Goal: Task Accomplishment & Management: Manage account settings

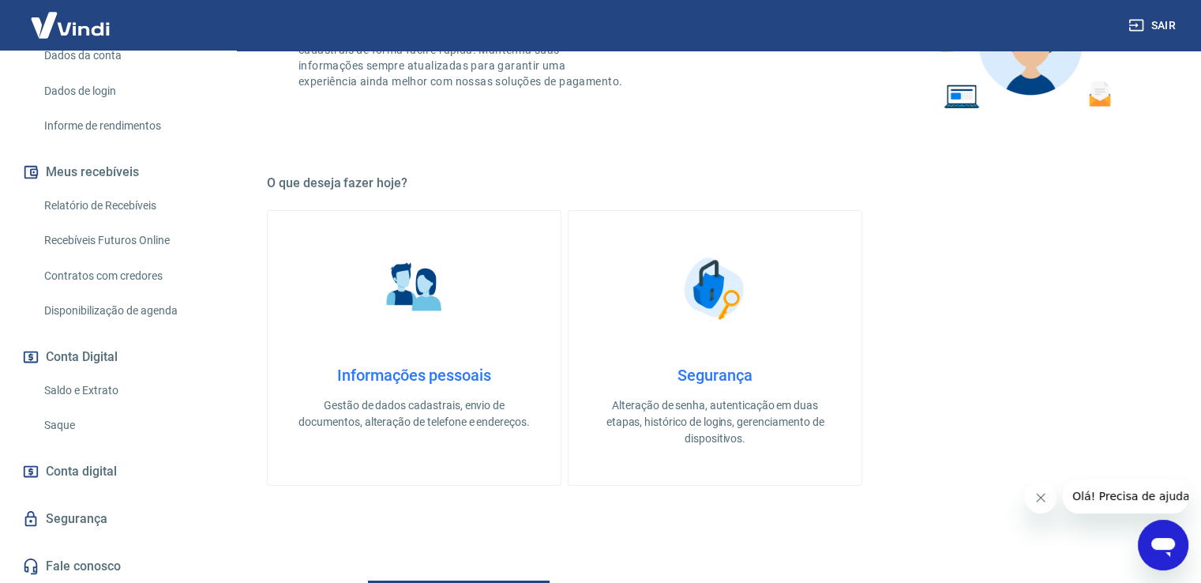
scroll to position [177, 0]
click at [715, 415] on p "Alteração de senha, autenticação em duas etapas, histórico de logins, gerenciam…" at bounding box center [715, 421] width 242 height 50
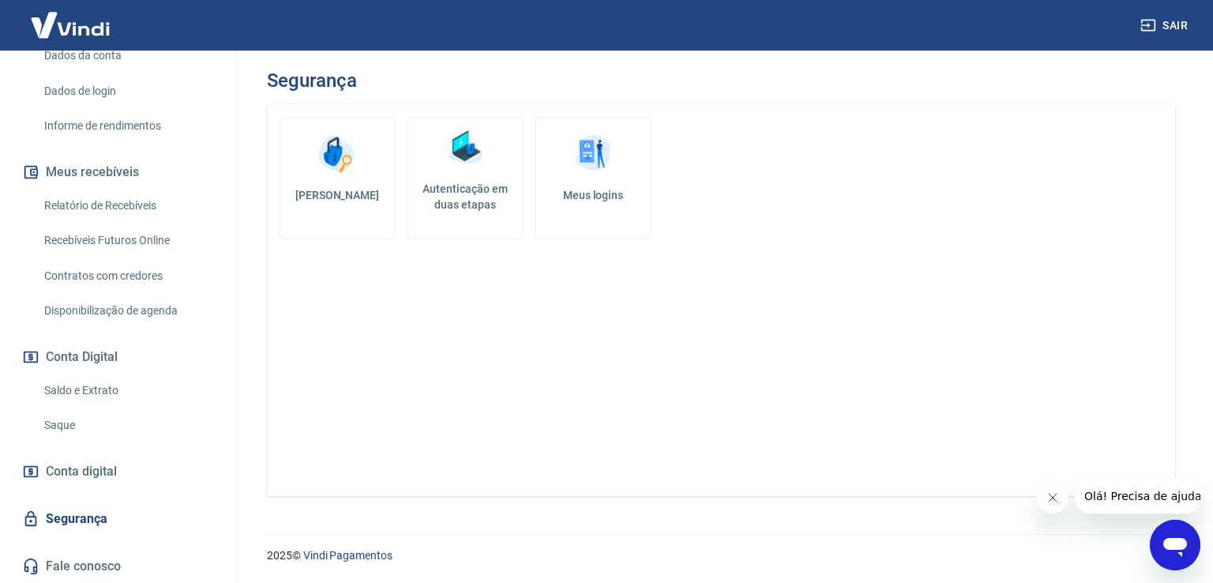
click at [581, 195] on h5 "Meus logins" at bounding box center [593, 195] width 88 height 16
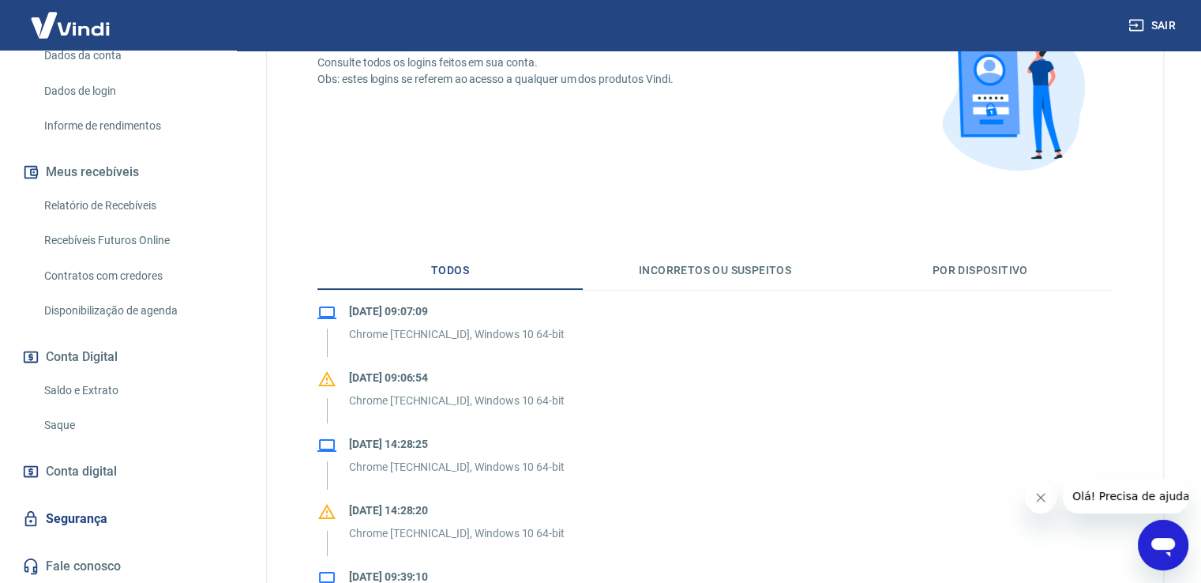
scroll to position [152, 0]
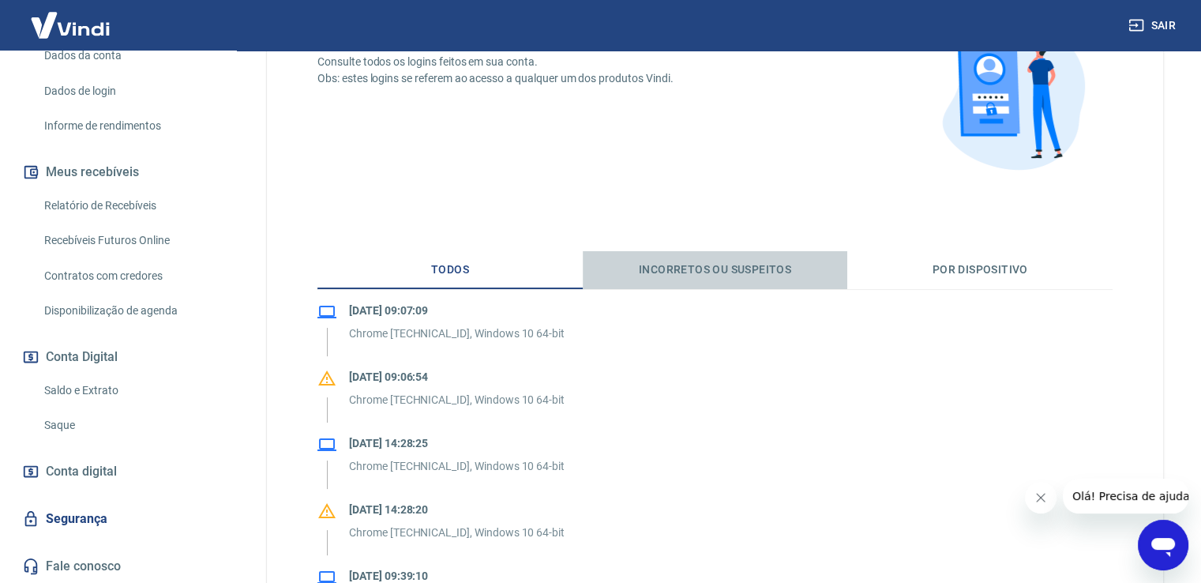
click at [648, 263] on button "Incorretos ou suspeitos" at bounding box center [715, 270] width 265 height 38
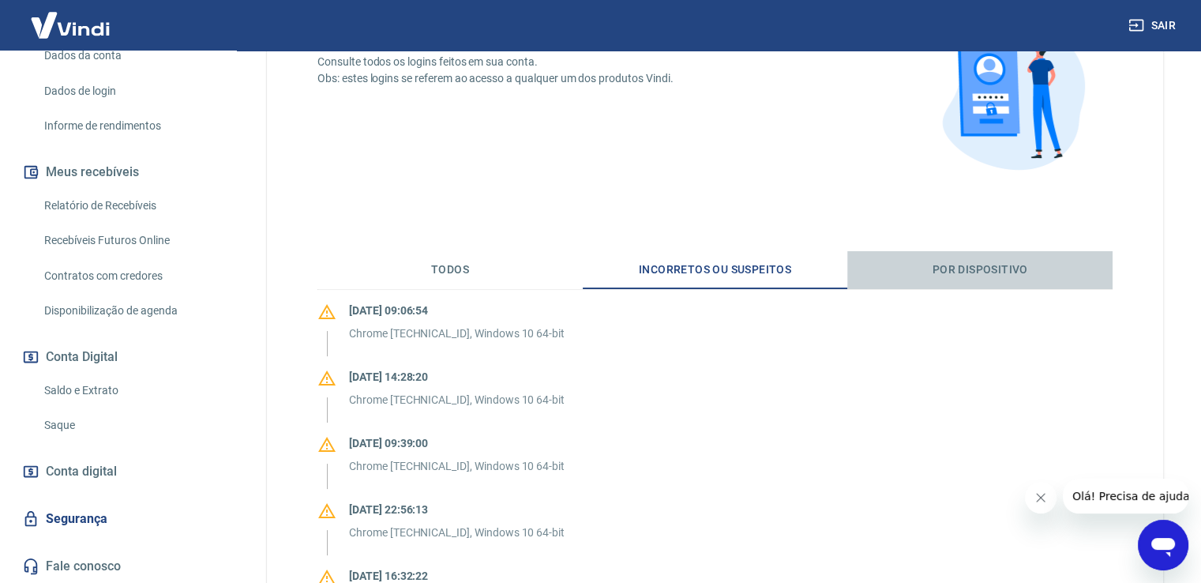
click at [965, 269] on button "Por dispositivo" at bounding box center [979, 270] width 265 height 38
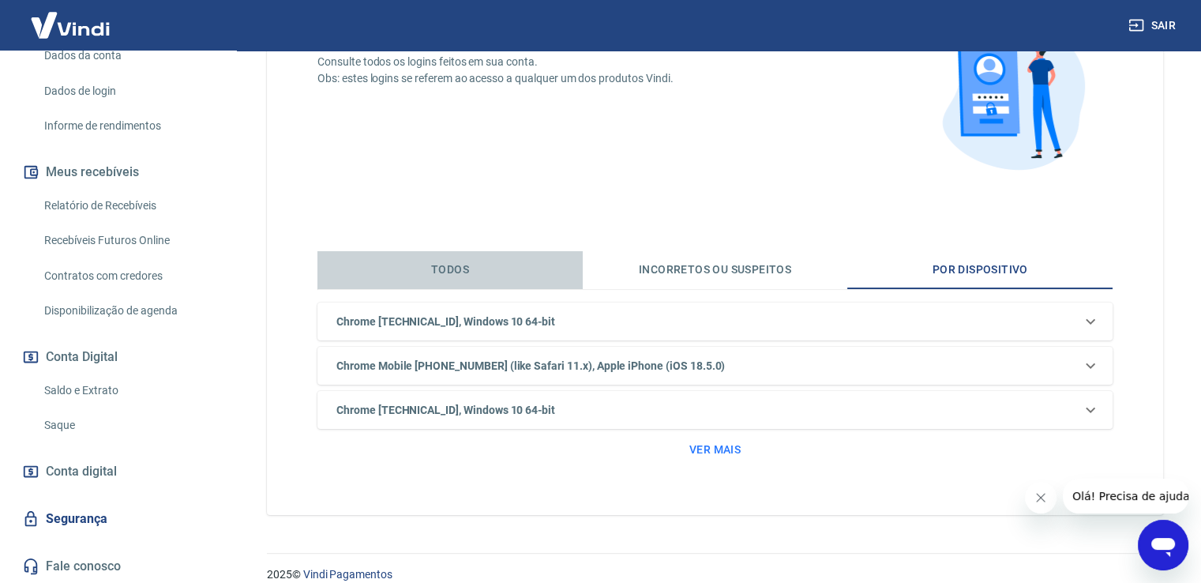
click at [458, 255] on button "Todos" at bounding box center [450, 270] width 265 height 38
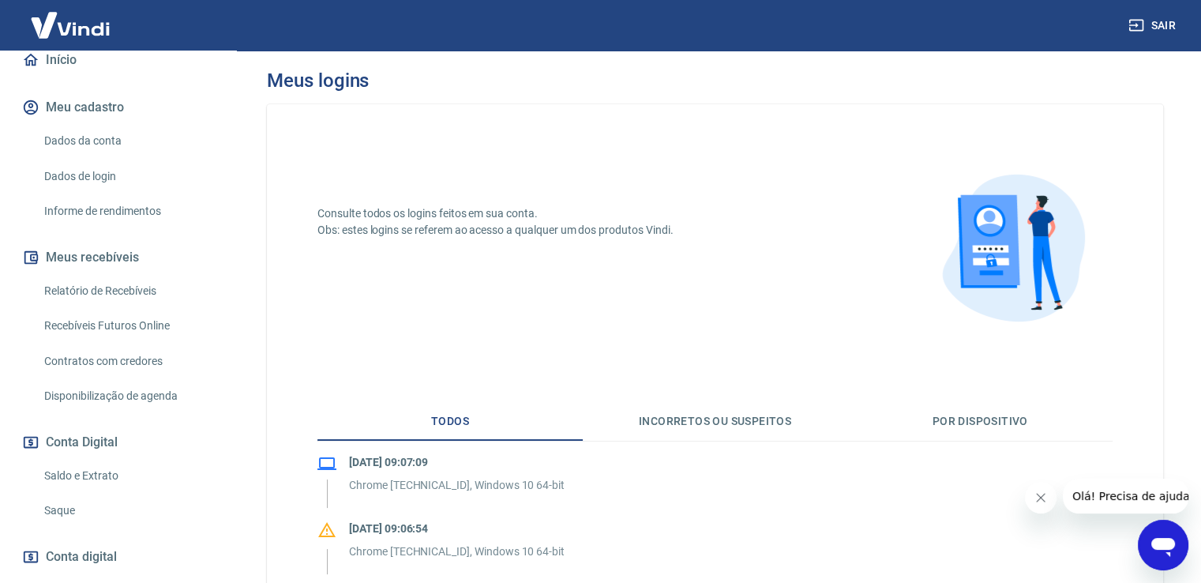
scroll to position [155, 0]
click at [98, 169] on link "Dados de login" at bounding box center [127, 177] width 179 height 32
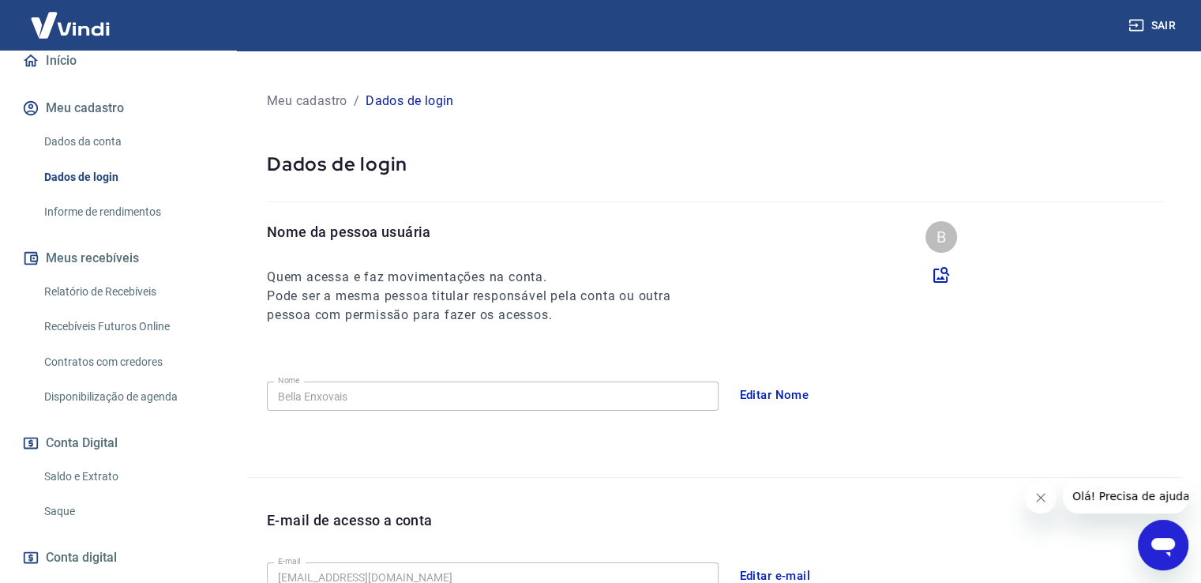
click at [88, 143] on link "Dados da conta" at bounding box center [127, 142] width 179 height 32
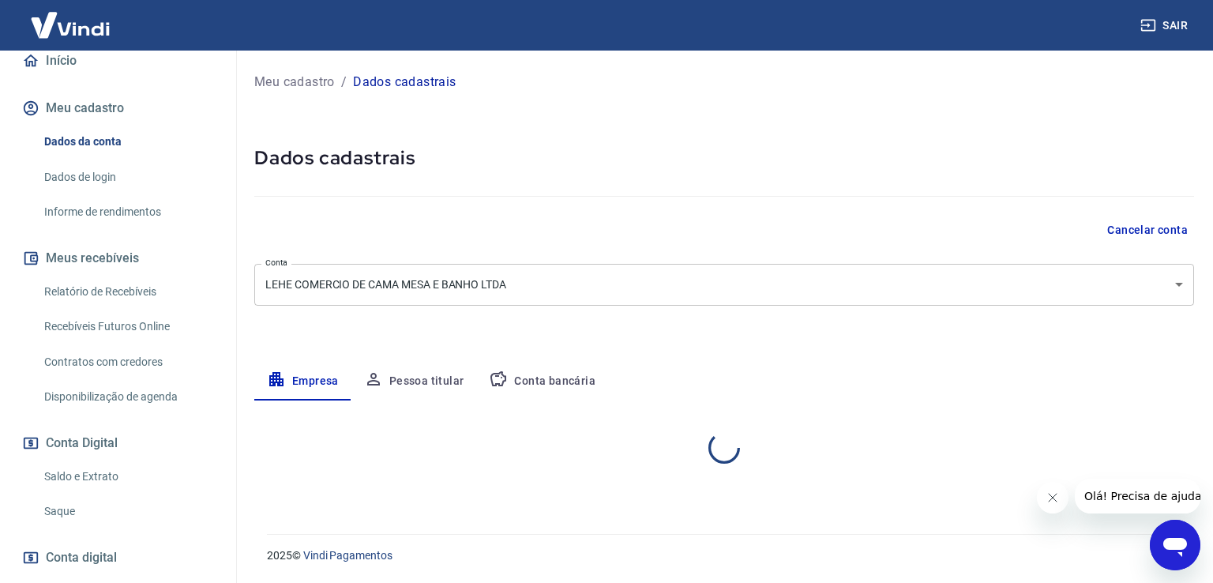
select select "PR"
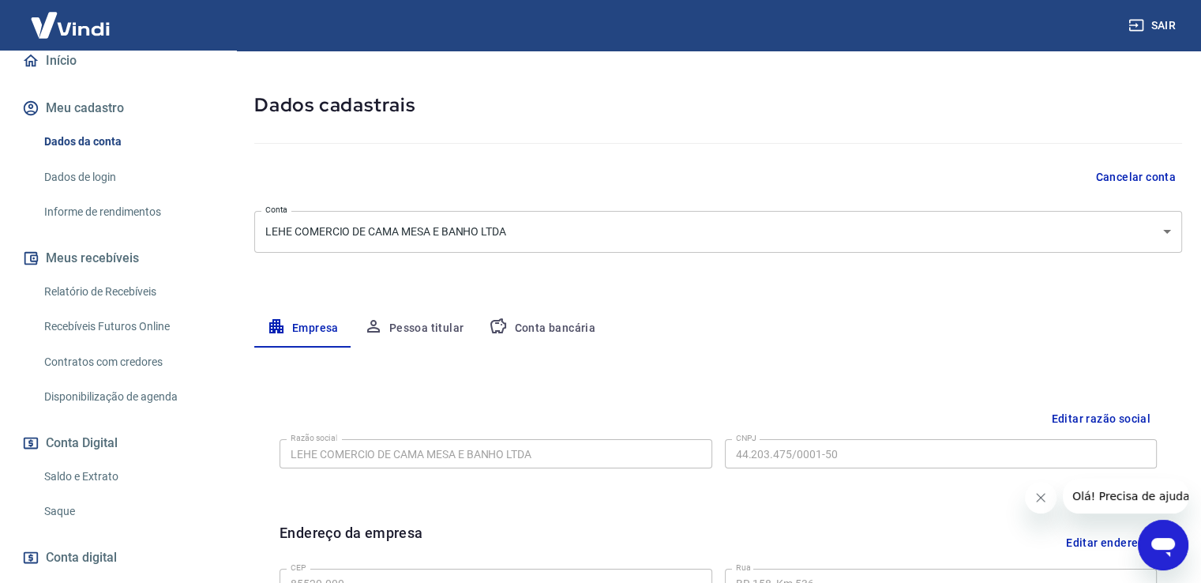
scroll to position [56, 0]
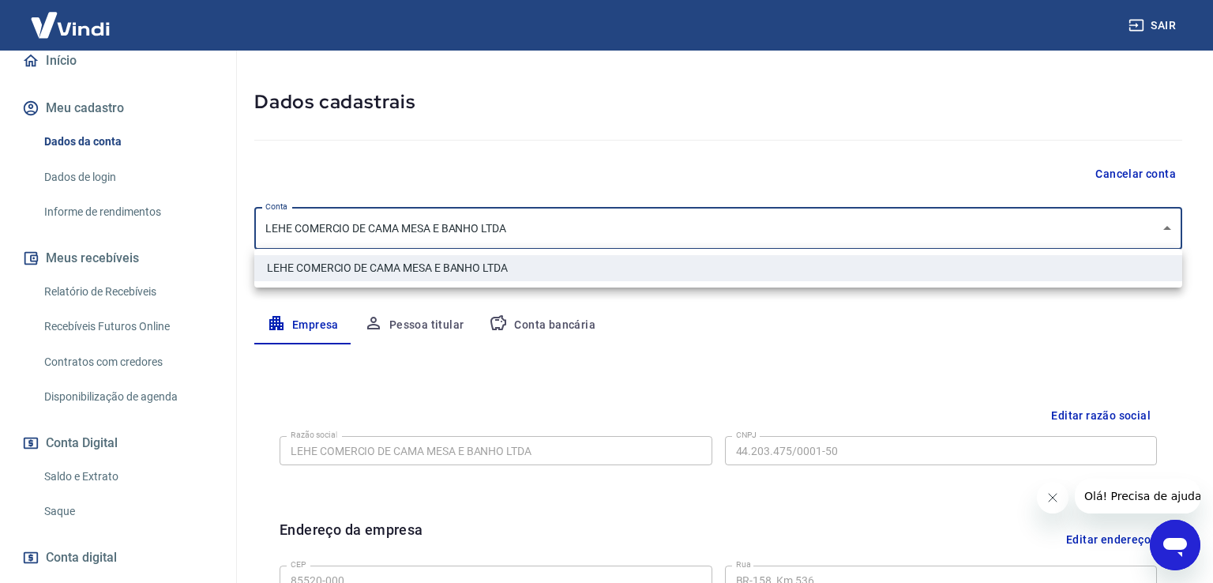
click at [461, 220] on body "Sair Bella Enxovais [EMAIL_ADDRESS][DOMAIN_NAME] Início Meu cadastro Dados da c…" at bounding box center [606, 235] width 1213 height 583
click at [461, 220] on div at bounding box center [606, 291] width 1213 height 583
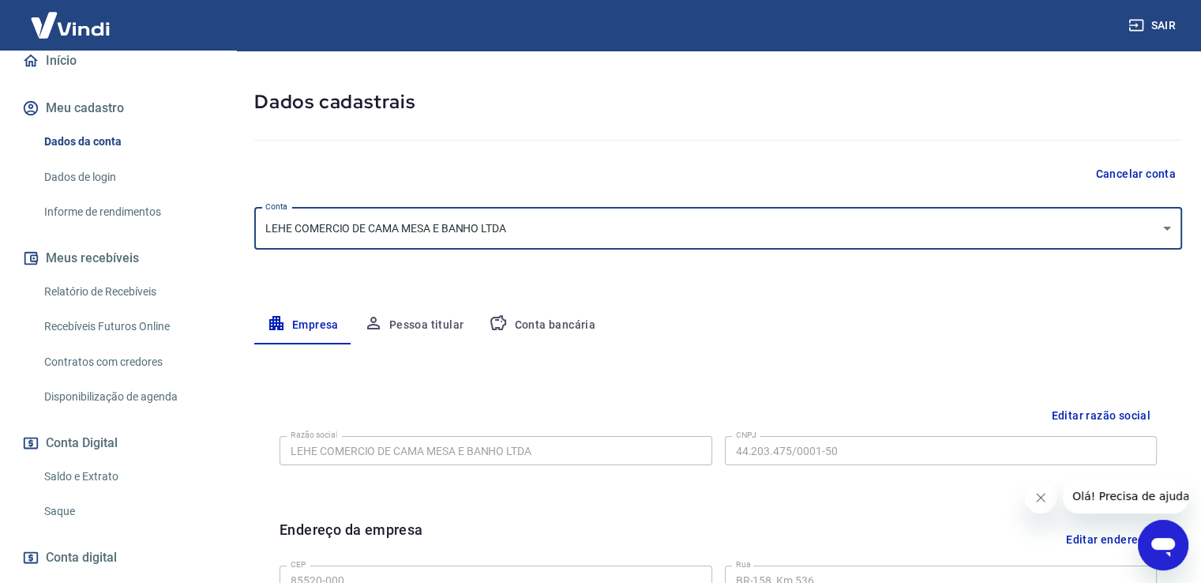
click at [505, 283] on div "Meu cadastro / Dados cadastrais Dados cadastrais Cancelar conta Conta LEHE COME…" at bounding box center [718, 504] width 966 height 1020
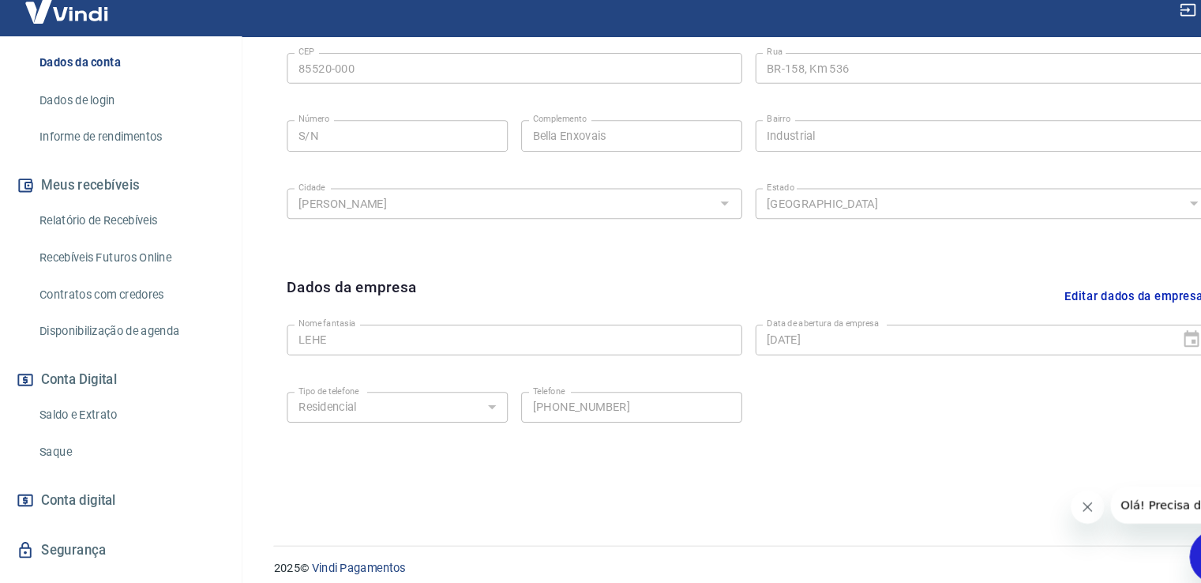
scroll to position [241, 0]
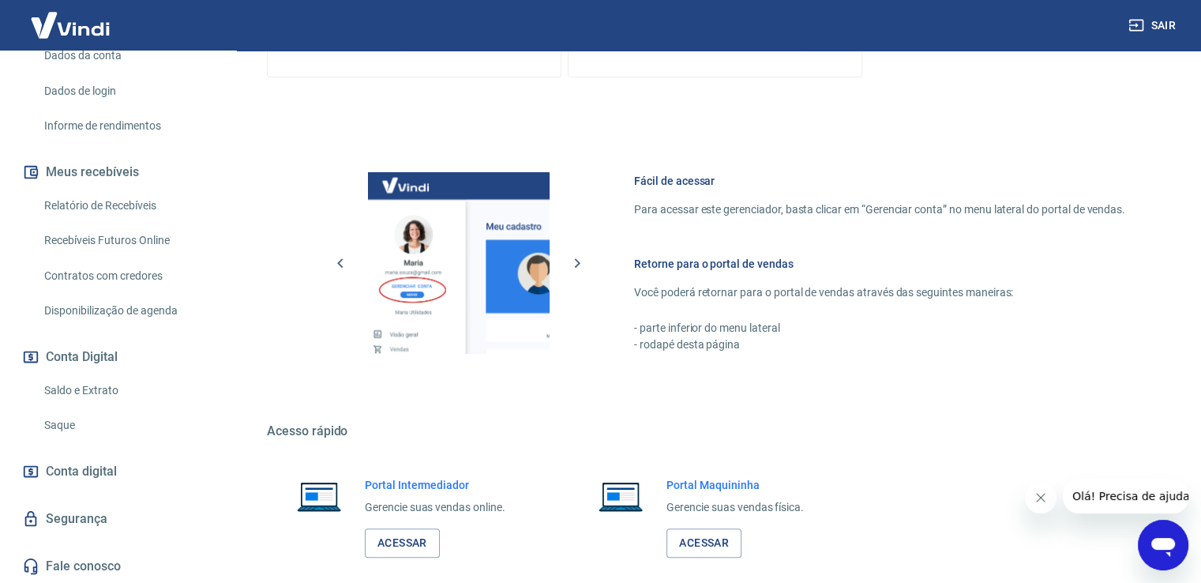
scroll to position [663, 0]
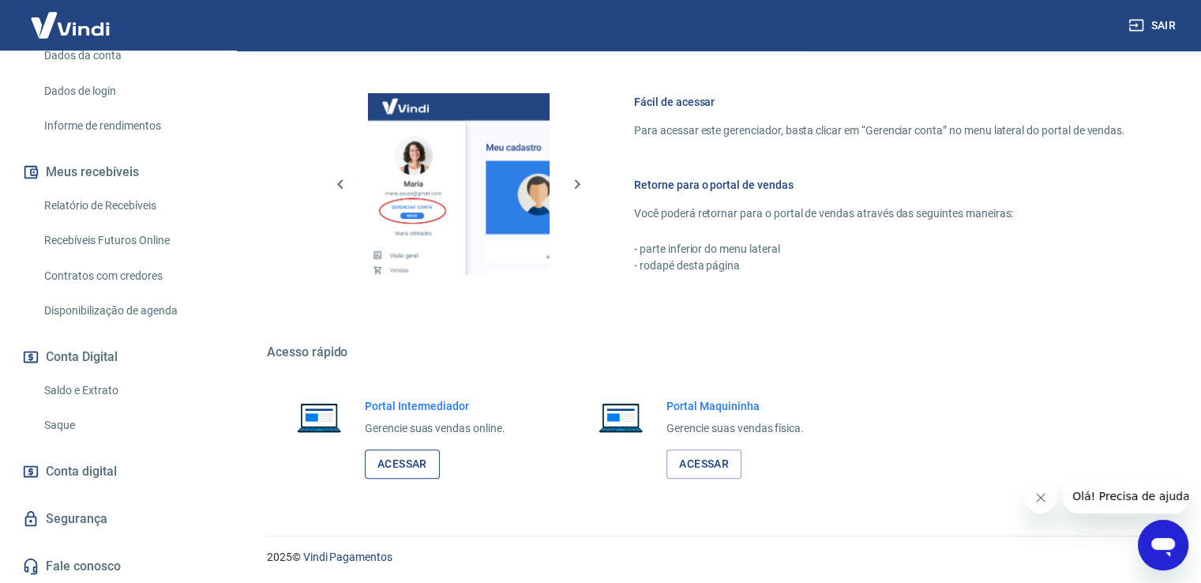
click at [388, 460] on link "Acessar" at bounding box center [402, 463] width 75 height 29
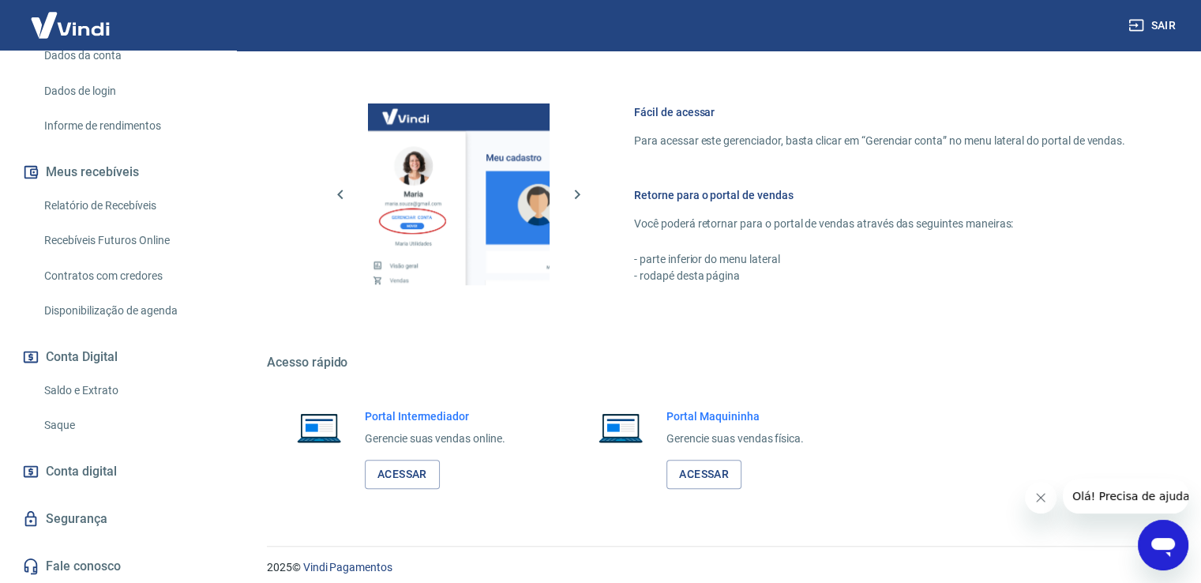
scroll to position [661, 0]
